Goal: Information Seeking & Learning: Learn about a topic

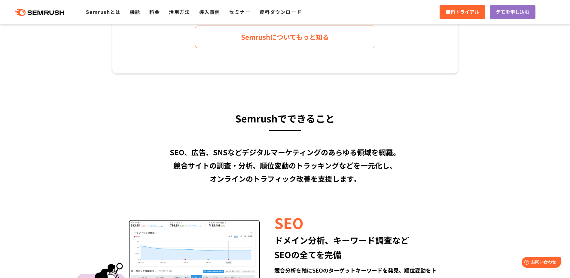
scroll to position [481, 0]
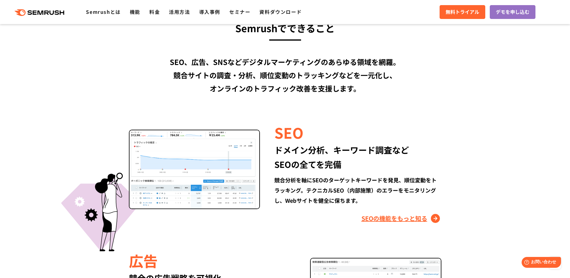
click at [377, 217] on link "SEOの機能をもっと知る" at bounding box center [401, 218] width 80 height 10
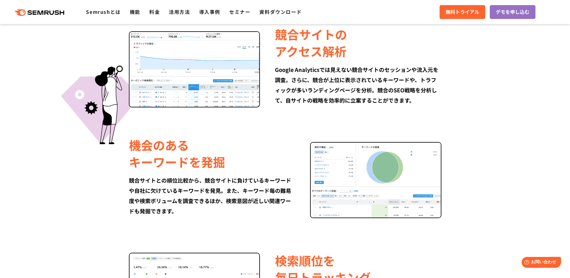
scroll to position [390, 0]
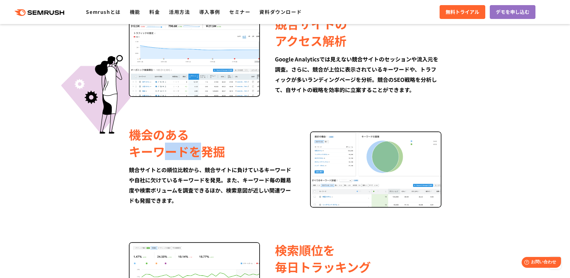
drag, startPoint x: 178, startPoint y: 154, endPoint x: 197, endPoint y: 155, distance: 18.6
click at [197, 155] on div "機会のある キーワードを発掘" at bounding box center [212, 143] width 166 height 34
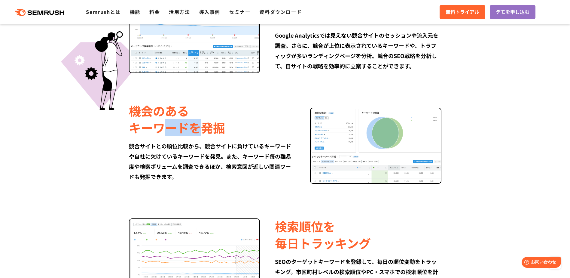
scroll to position [450, 0]
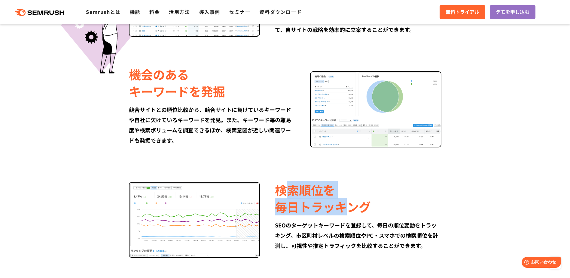
drag, startPoint x: 288, startPoint y: 194, endPoint x: 346, endPoint y: 205, distance: 58.8
click at [346, 205] on div "検索順位を 毎日トラッキング" at bounding box center [358, 198] width 166 height 34
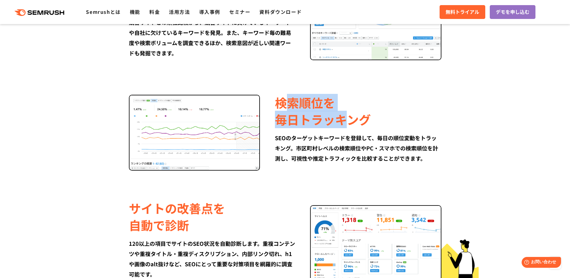
scroll to position [571, 0]
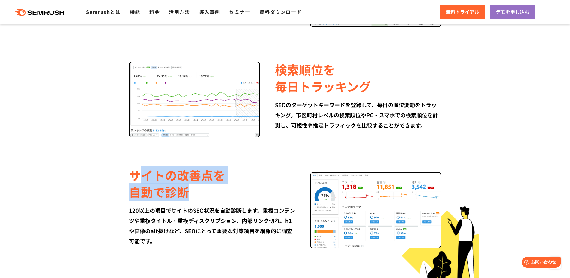
drag, startPoint x: 141, startPoint y: 174, endPoint x: 190, endPoint y: 198, distance: 54.0
click at [190, 198] on div "サイトの改善点を 自動で診断" at bounding box center [212, 183] width 166 height 34
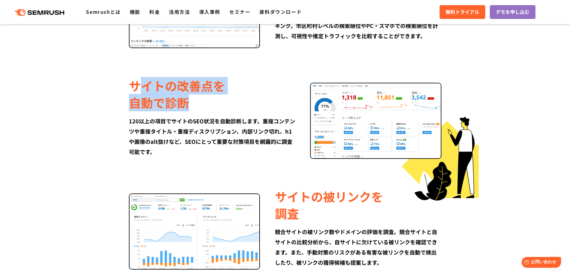
scroll to position [661, 0]
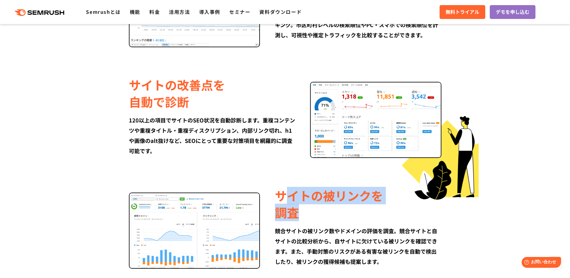
drag, startPoint x: 283, startPoint y: 193, endPoint x: 296, endPoint y: 214, distance: 24.7
click at [296, 214] on div "サイトの被リンクを 調査" at bounding box center [358, 204] width 166 height 34
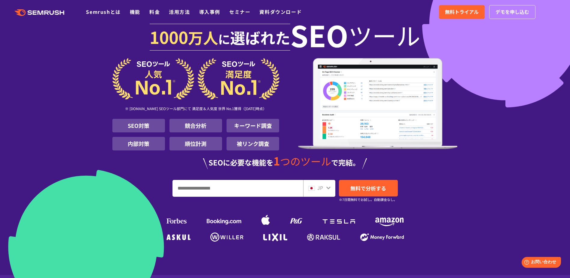
scroll to position [0, 0]
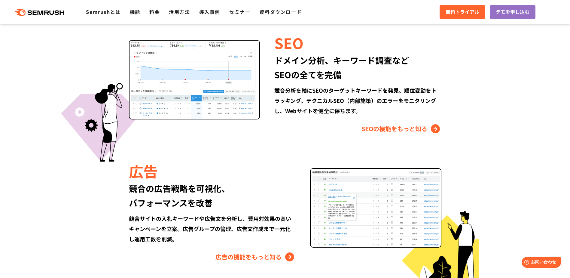
scroll to position [599, 0]
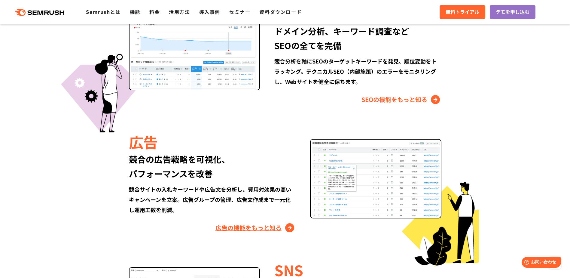
click at [236, 223] on link "広告の機能をもっと知る" at bounding box center [255, 228] width 80 height 10
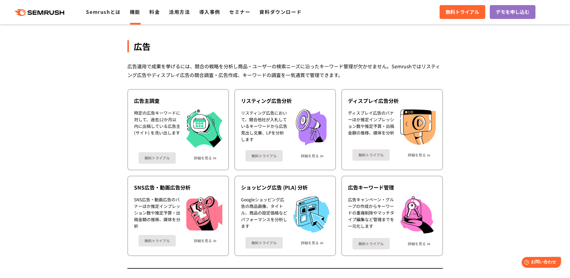
scroll to position [552, 0]
